Goal: Find specific page/section: Find specific page/section

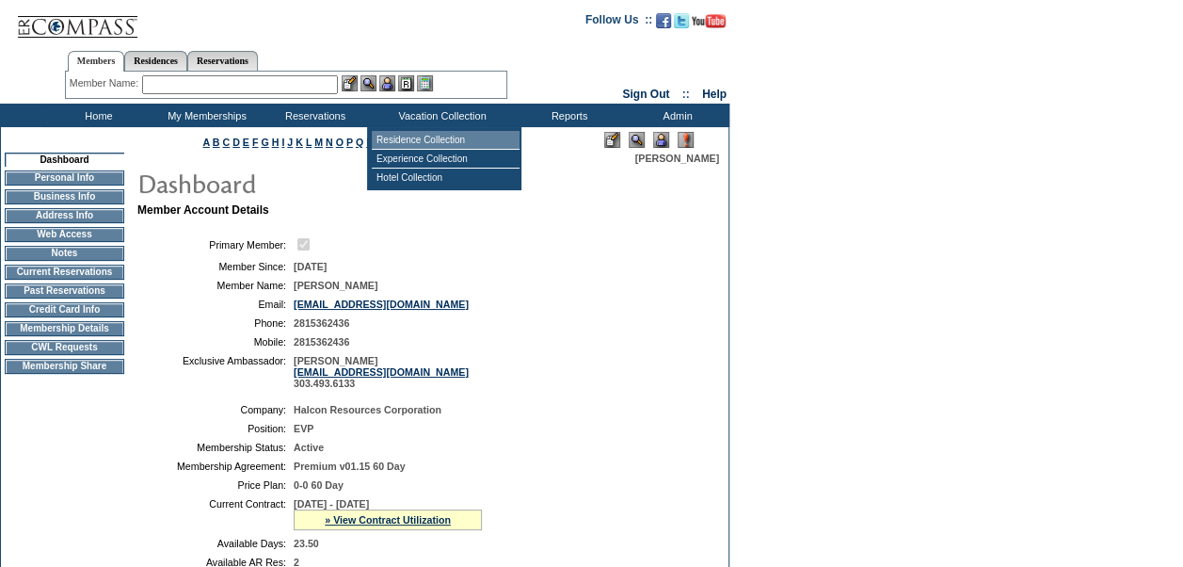
click at [403, 139] on td "Residence Collection" at bounding box center [446, 140] width 148 height 19
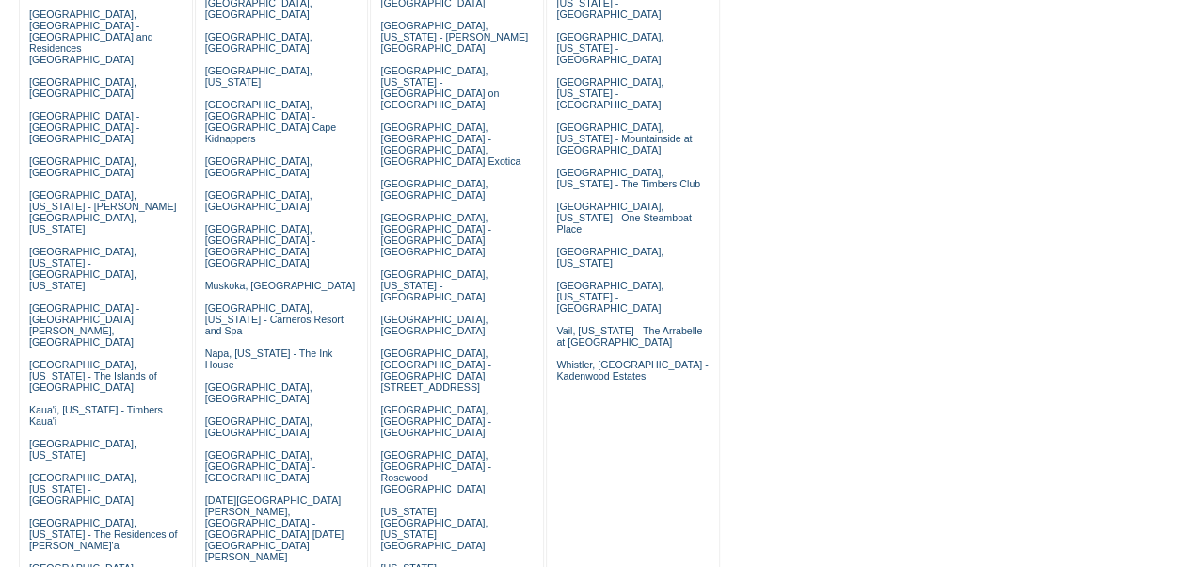
scroll to position [353, 0]
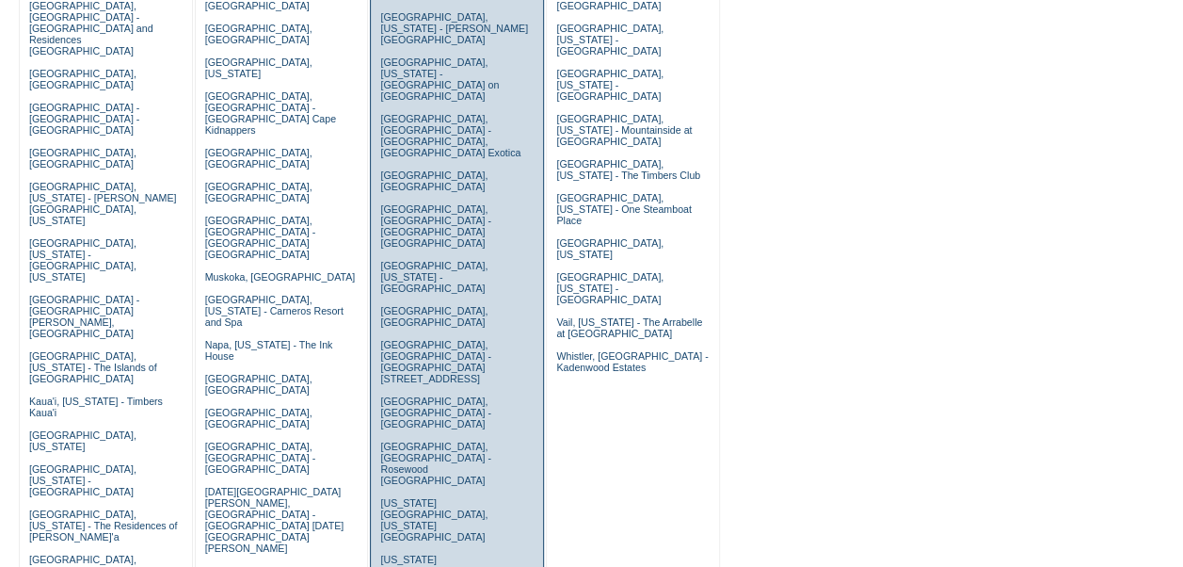
click at [444, 339] on td "[GEOGRAPHIC_DATA], [GEOGRAPHIC_DATA] - Casa [PERSON_NAME] [GEOGRAPHIC_DATA], [U…" at bounding box center [457, 531] width 163 height 1252
click at [444, 554] on link "[US_STATE][GEOGRAPHIC_DATA], [US_STATE] - [PERSON_NAME] [US_STATE]" at bounding box center [454, 576] width 148 height 45
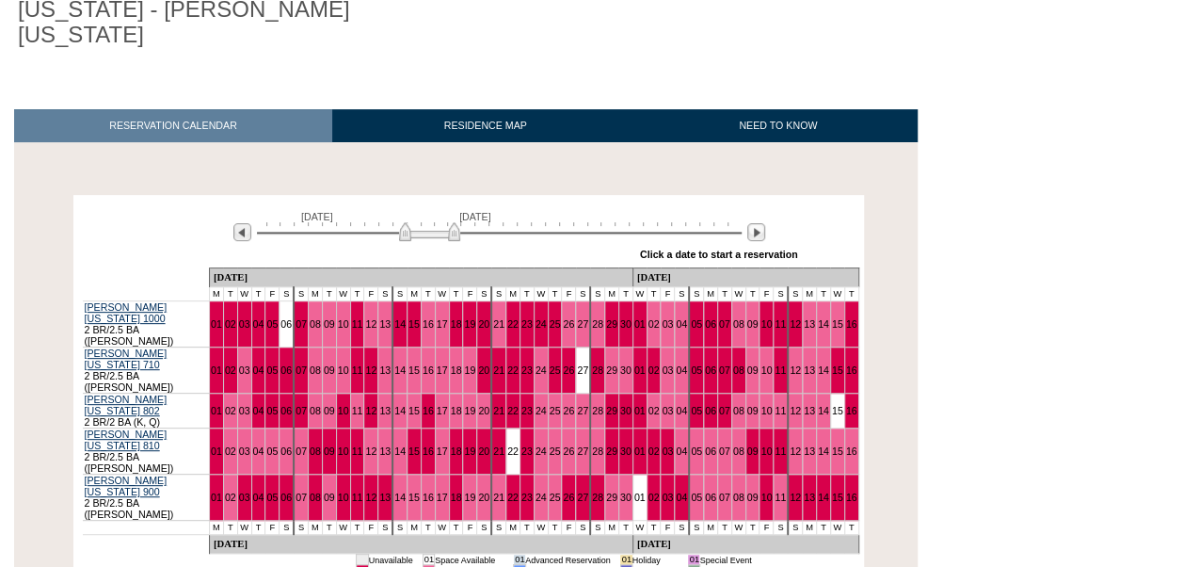
scroll to position [210, 0]
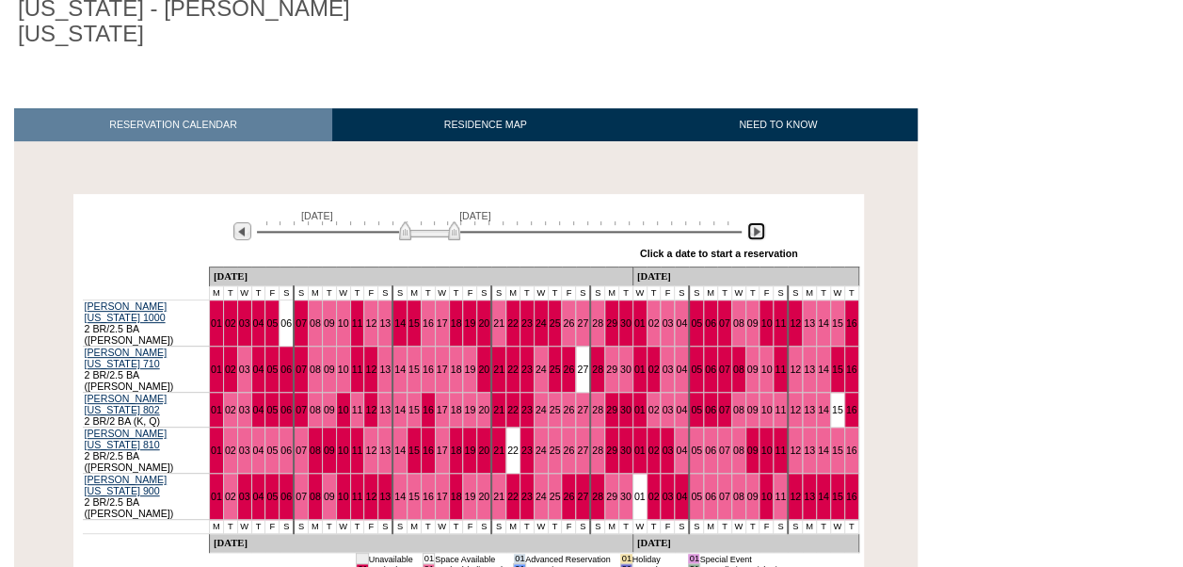
click at [759, 222] on img at bounding box center [757, 231] width 18 height 18
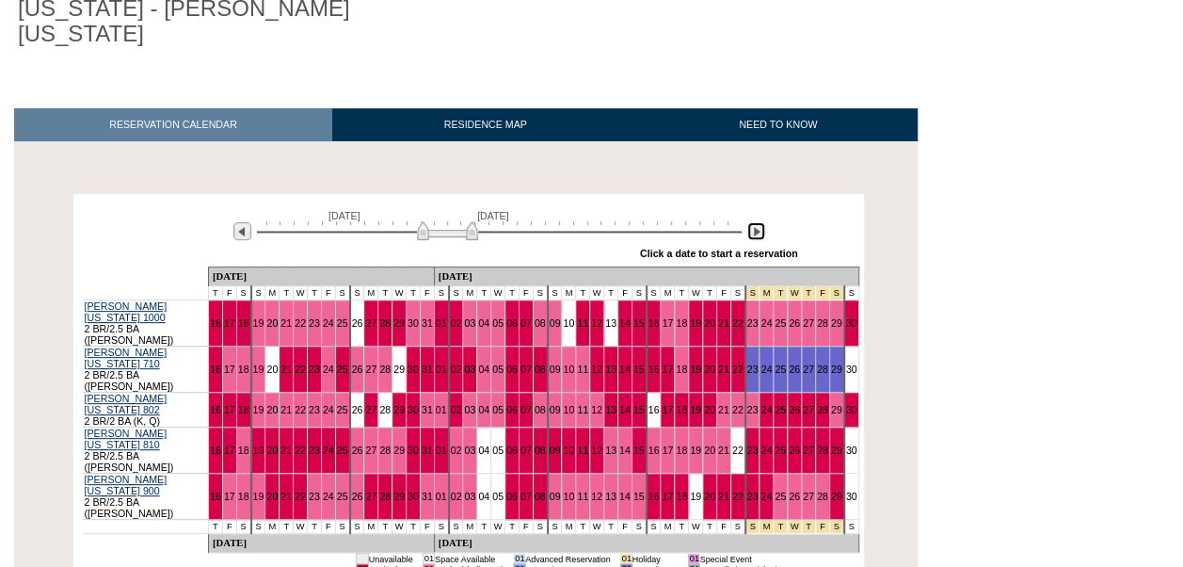
click at [759, 222] on img at bounding box center [757, 231] width 18 height 18
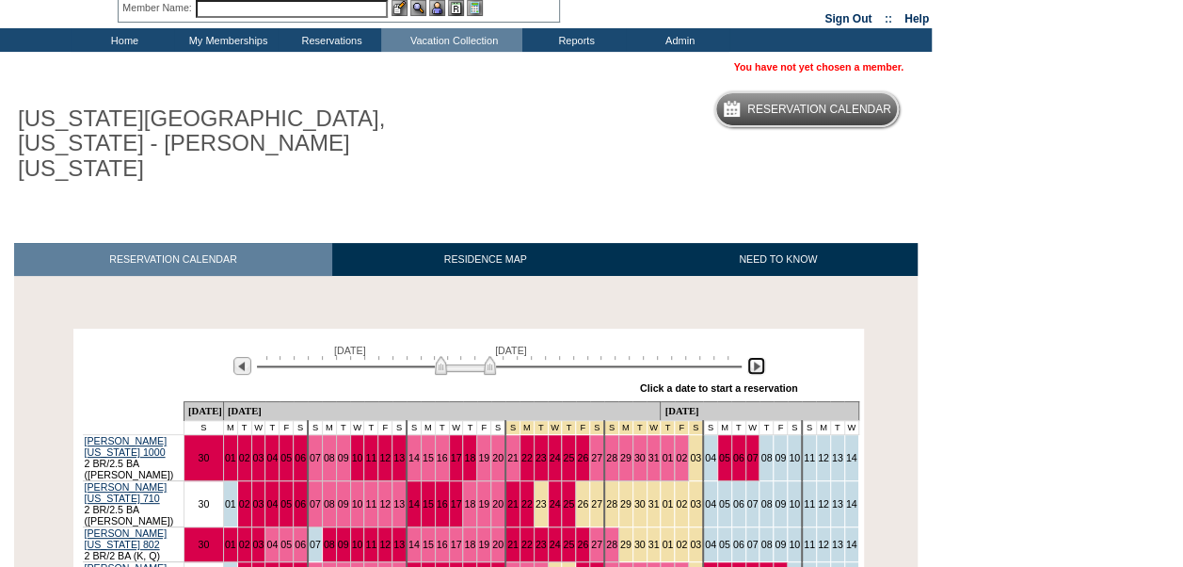
scroll to position [0, 0]
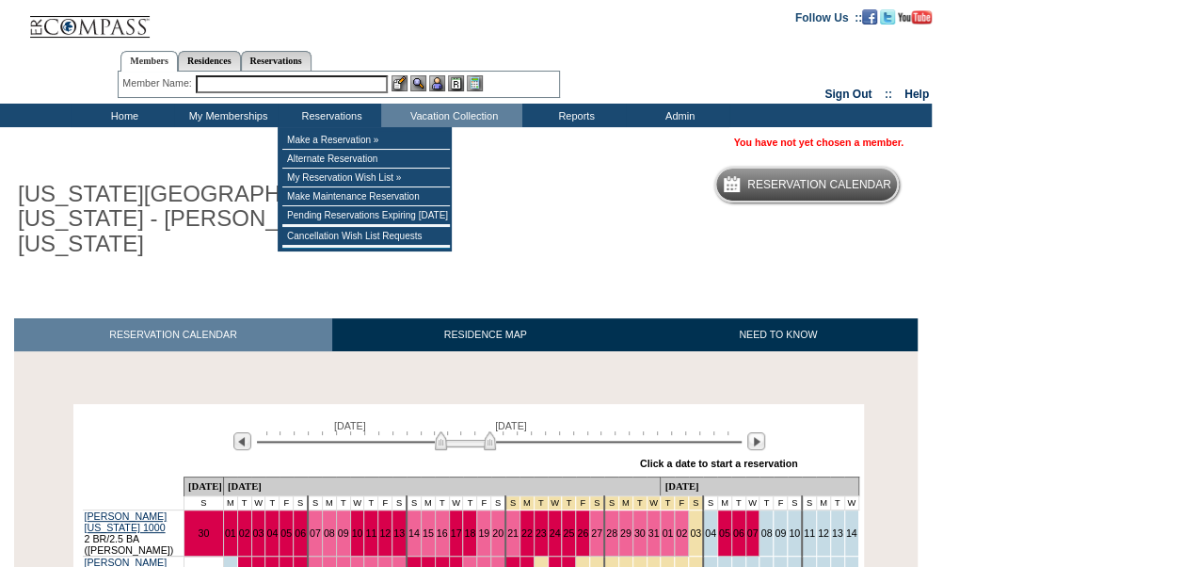
click at [311, 81] on input "text" at bounding box center [292, 84] width 192 height 18
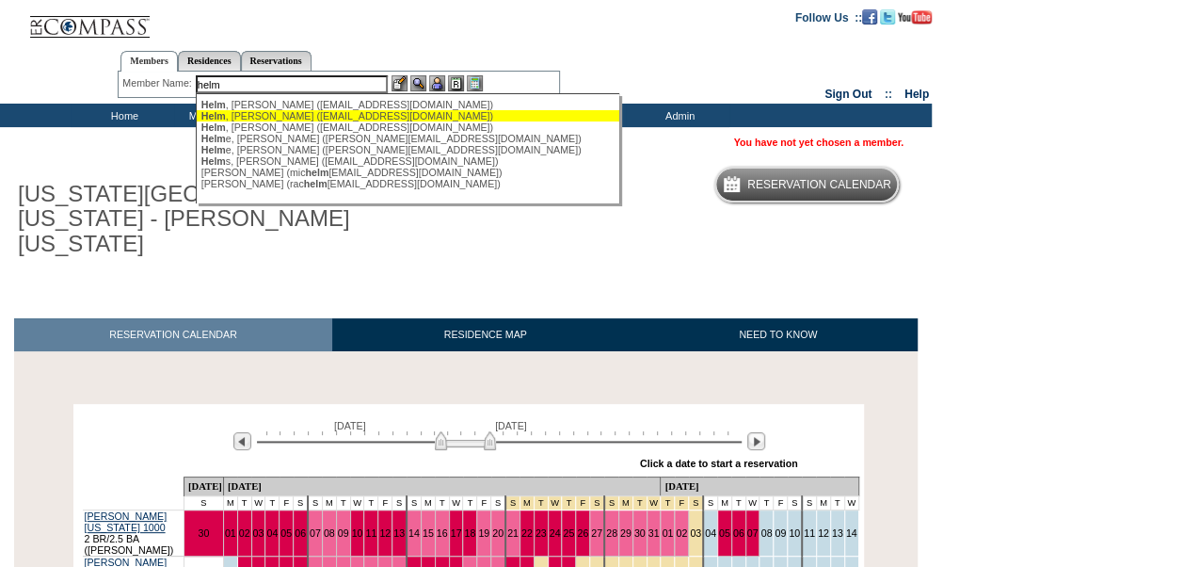
click at [304, 115] on div "Helm , Larry (lhelm@sbcglobal.net)" at bounding box center [408, 115] width 414 height 11
type input "Helm, Larry (lhelm@sbcglobal.net)"
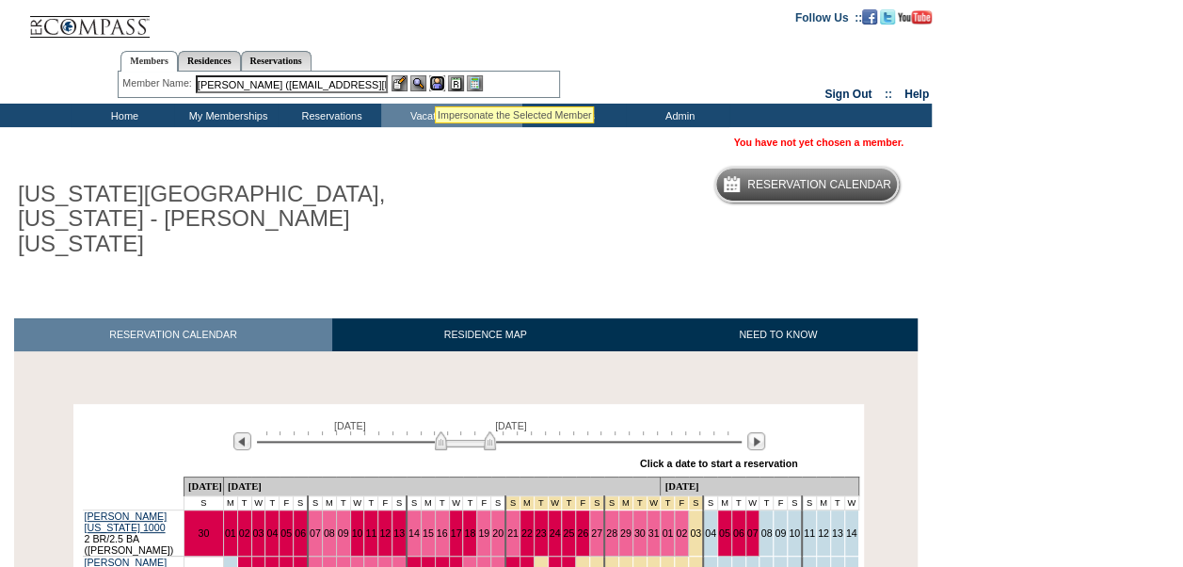
click at [435, 83] on img at bounding box center [437, 83] width 16 height 16
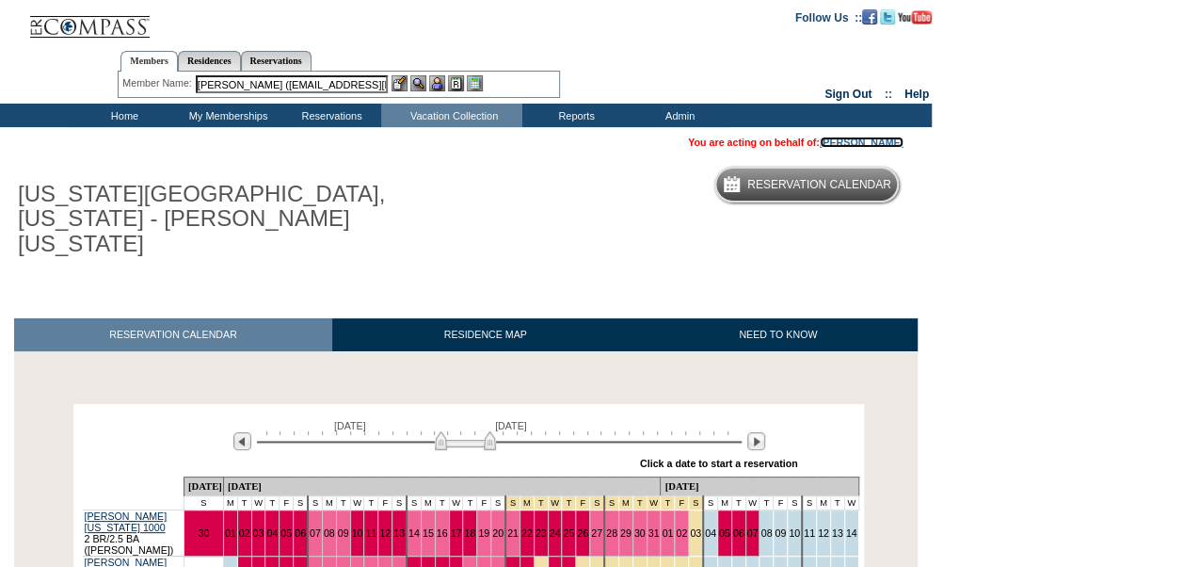
click at [874, 145] on link "Larry Helm" at bounding box center [862, 142] width 84 height 11
